Goal: Information Seeking & Learning: Learn about a topic

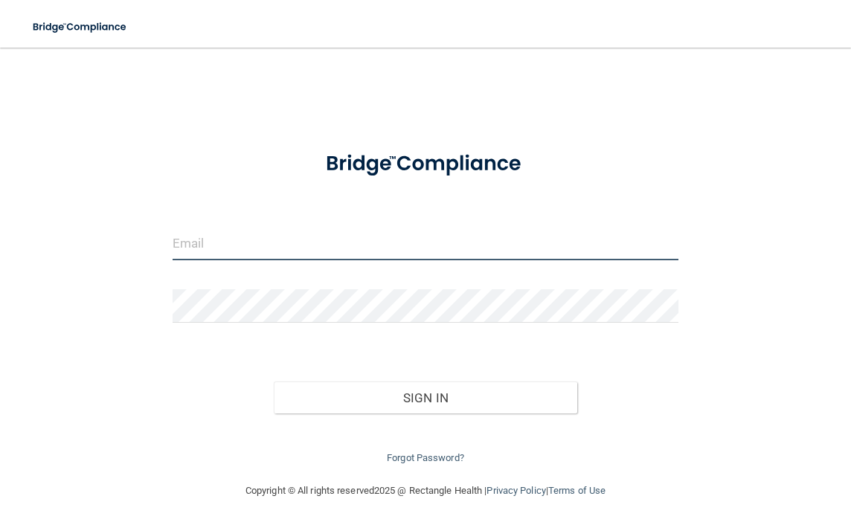
type input "[EMAIL_ADDRESS][PERSON_NAME][DOMAIN_NAME]"
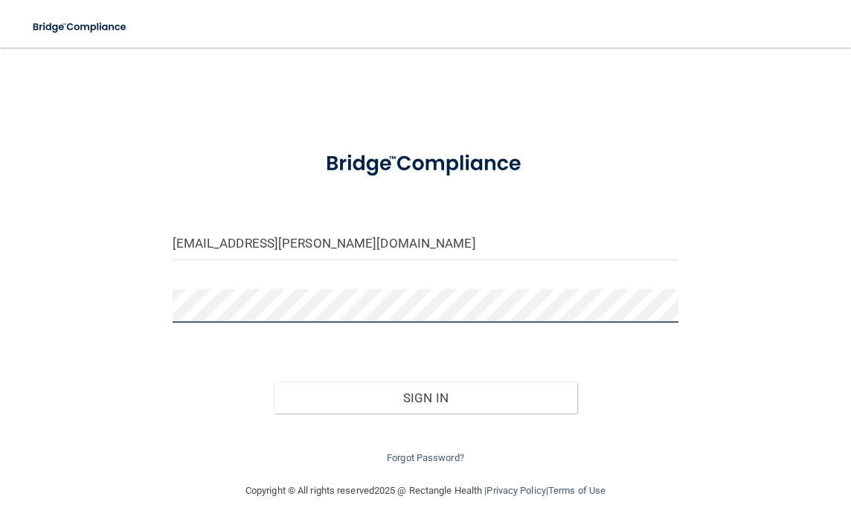
click at [425, 394] on button "Sign In" at bounding box center [426, 398] width 304 height 33
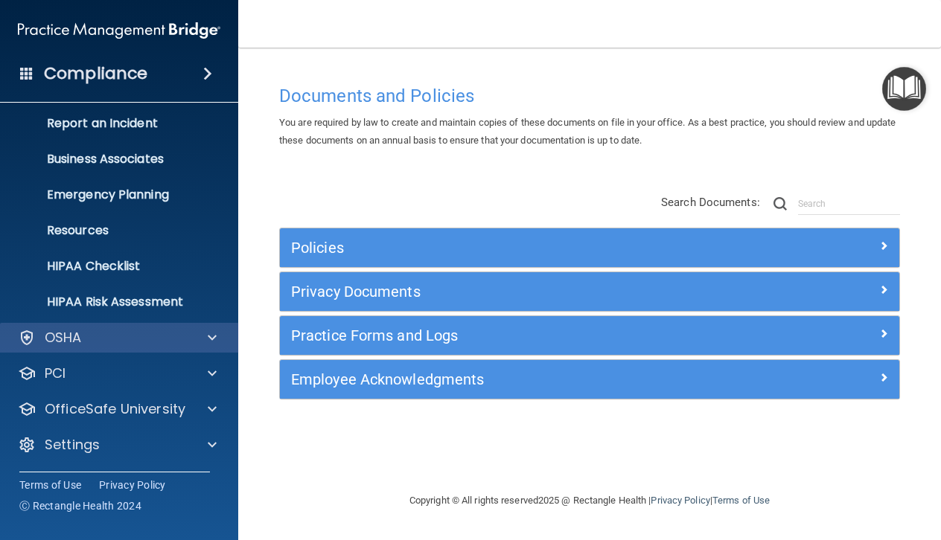
scroll to position [77, 0]
click at [211, 329] on span at bounding box center [212, 338] width 9 height 18
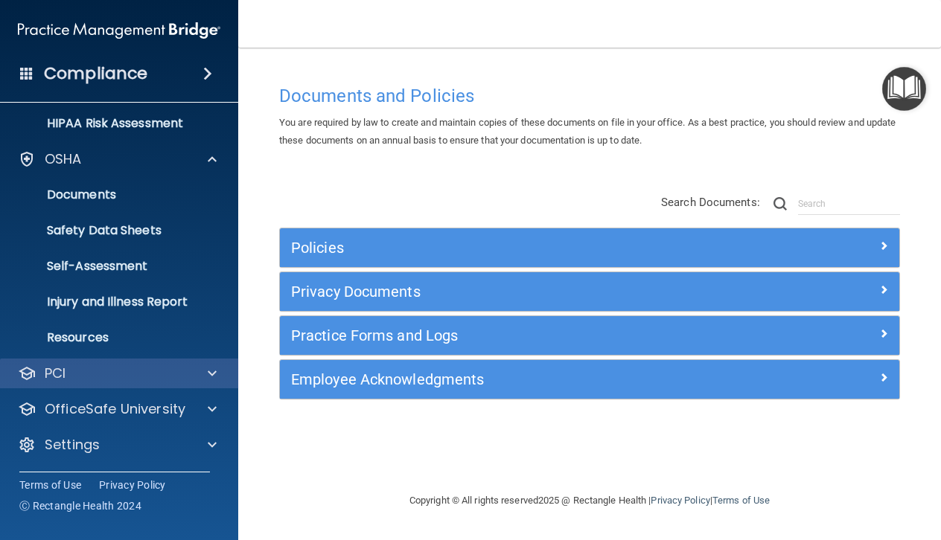
scroll to position [256, 0]
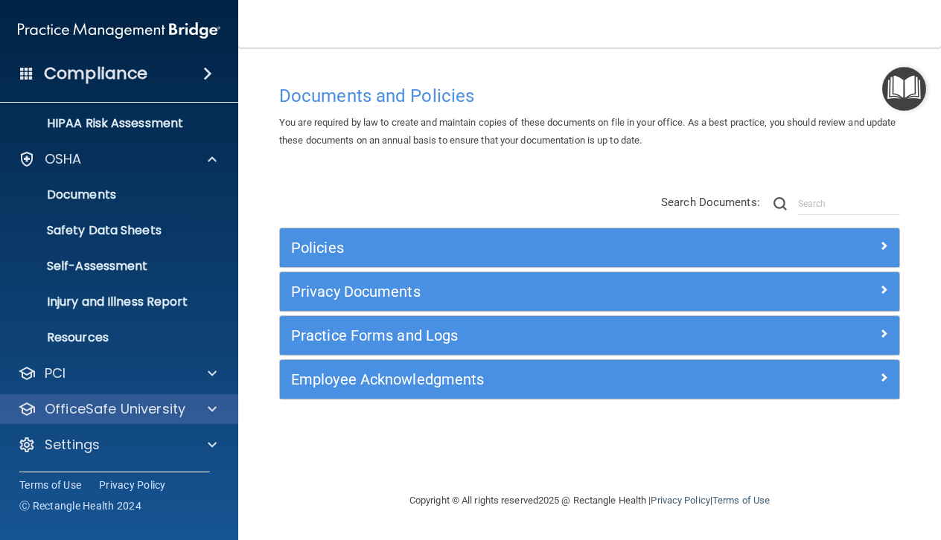
click at [107, 409] on p "OfficeSafe University" at bounding box center [115, 409] width 141 height 18
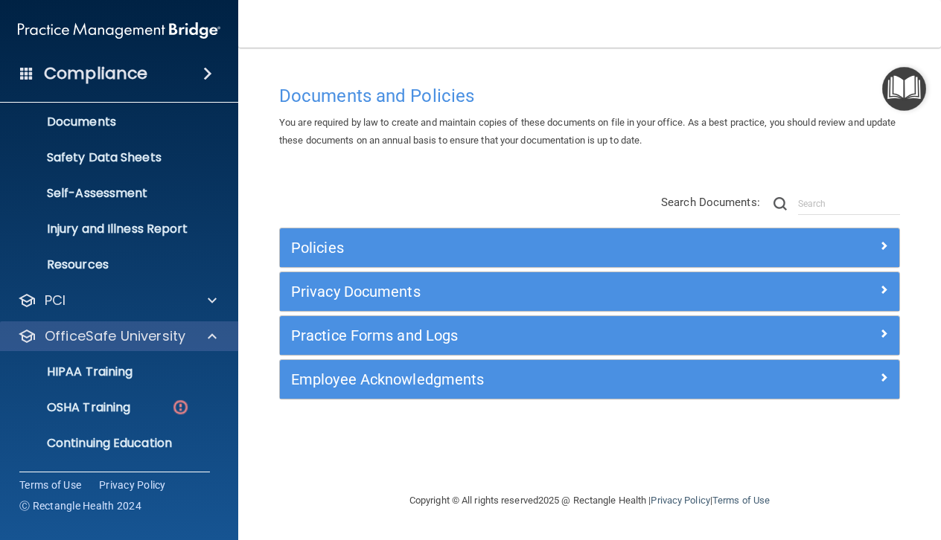
scroll to position [356, 0]
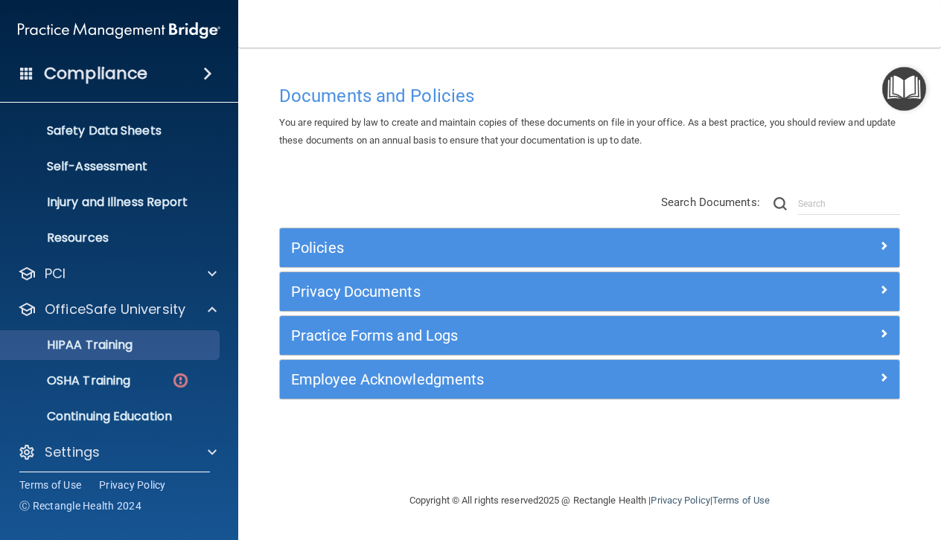
click at [100, 345] on p "HIPAA Training" at bounding box center [71, 345] width 123 height 15
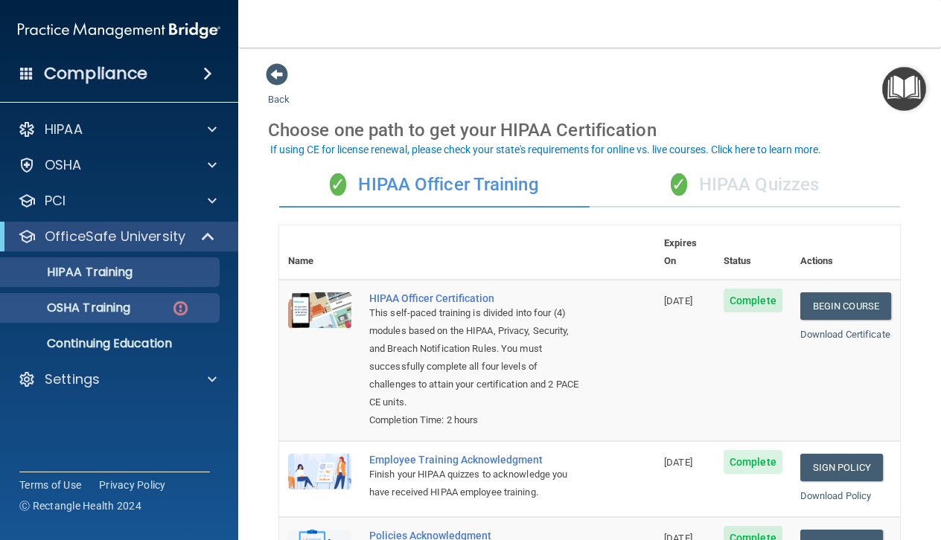
click at [96, 304] on p "OSHA Training" at bounding box center [70, 308] width 121 height 15
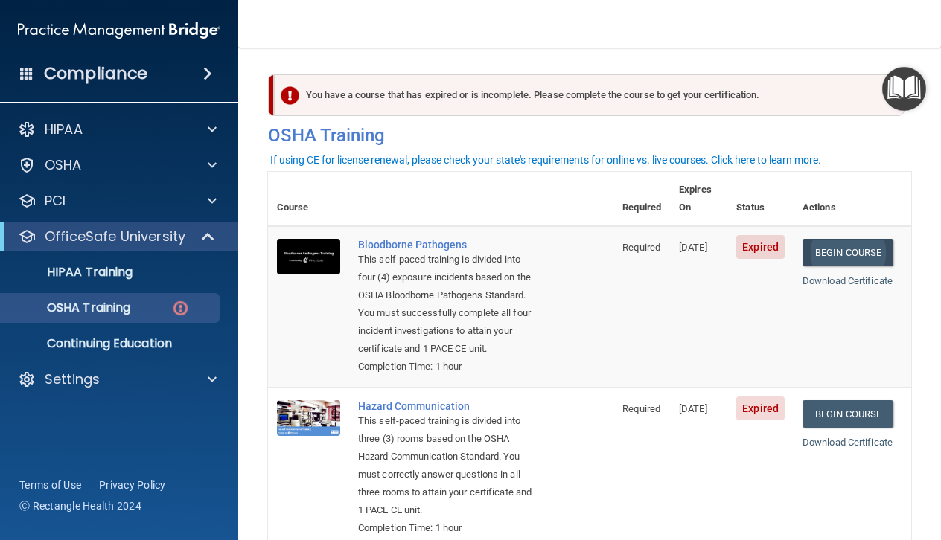
click at [851, 239] on link "Begin Course" at bounding box center [847, 253] width 91 height 28
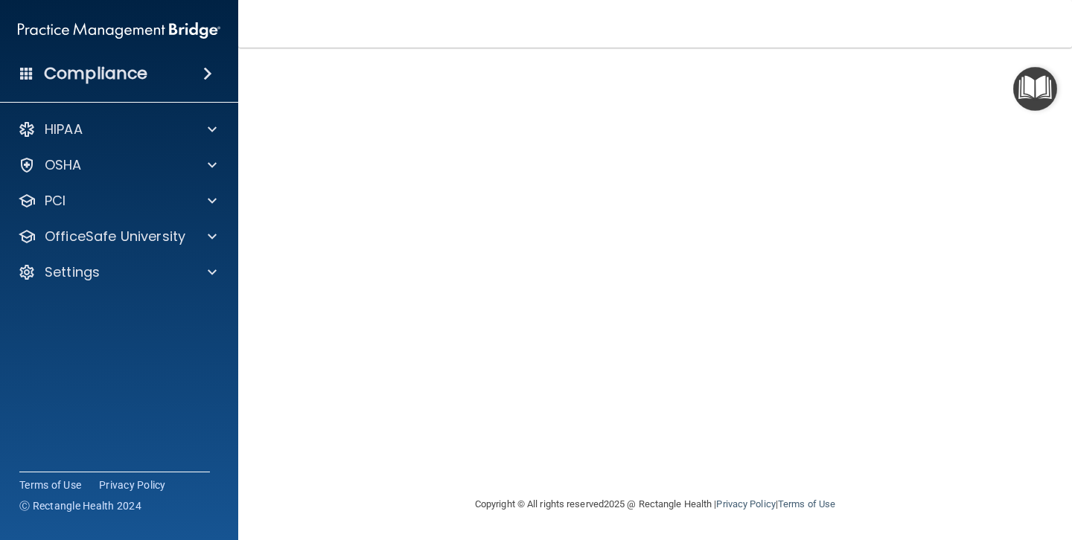
scroll to position [96, 0]
